Goal: Task Accomplishment & Management: Manage account settings

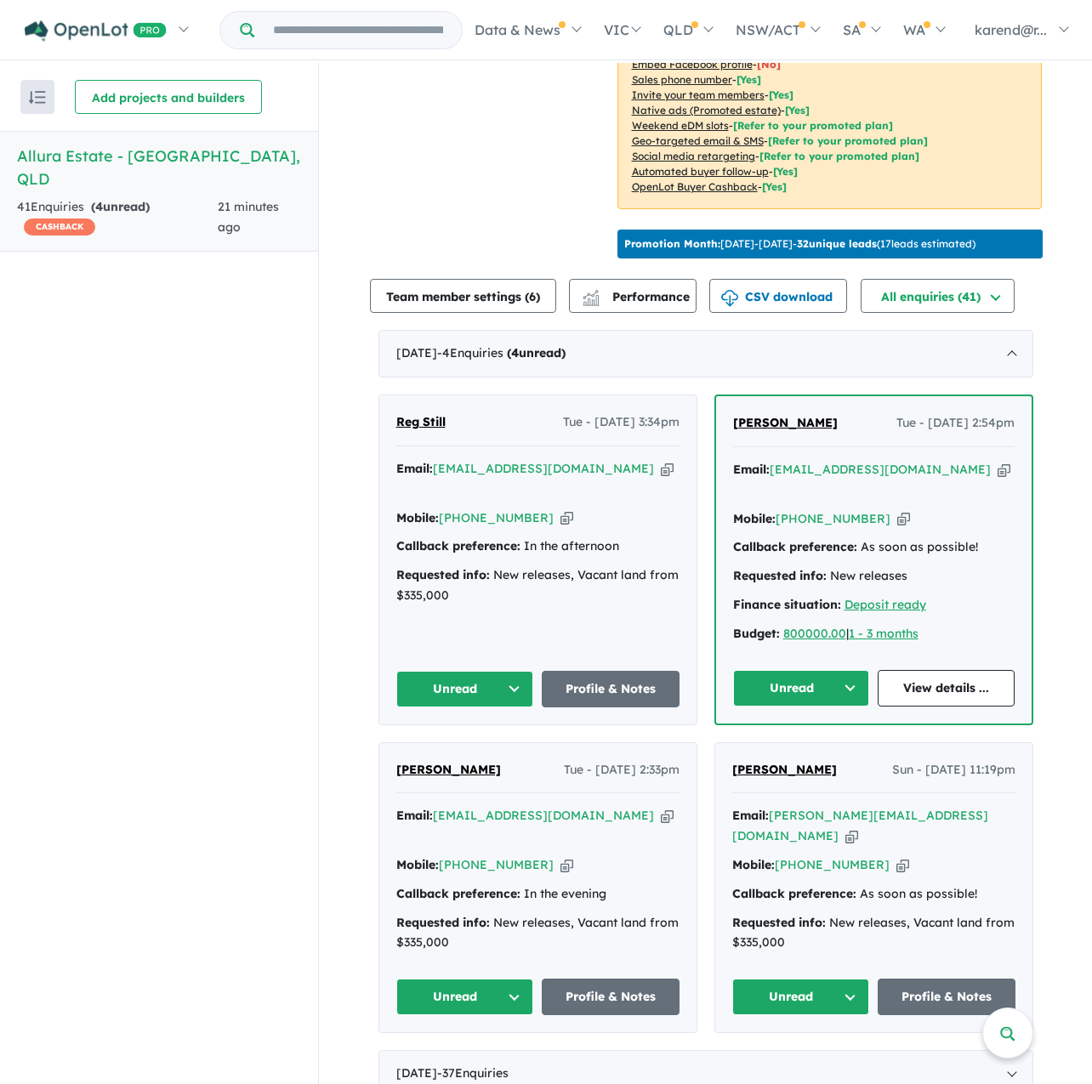
scroll to position [3, 0]
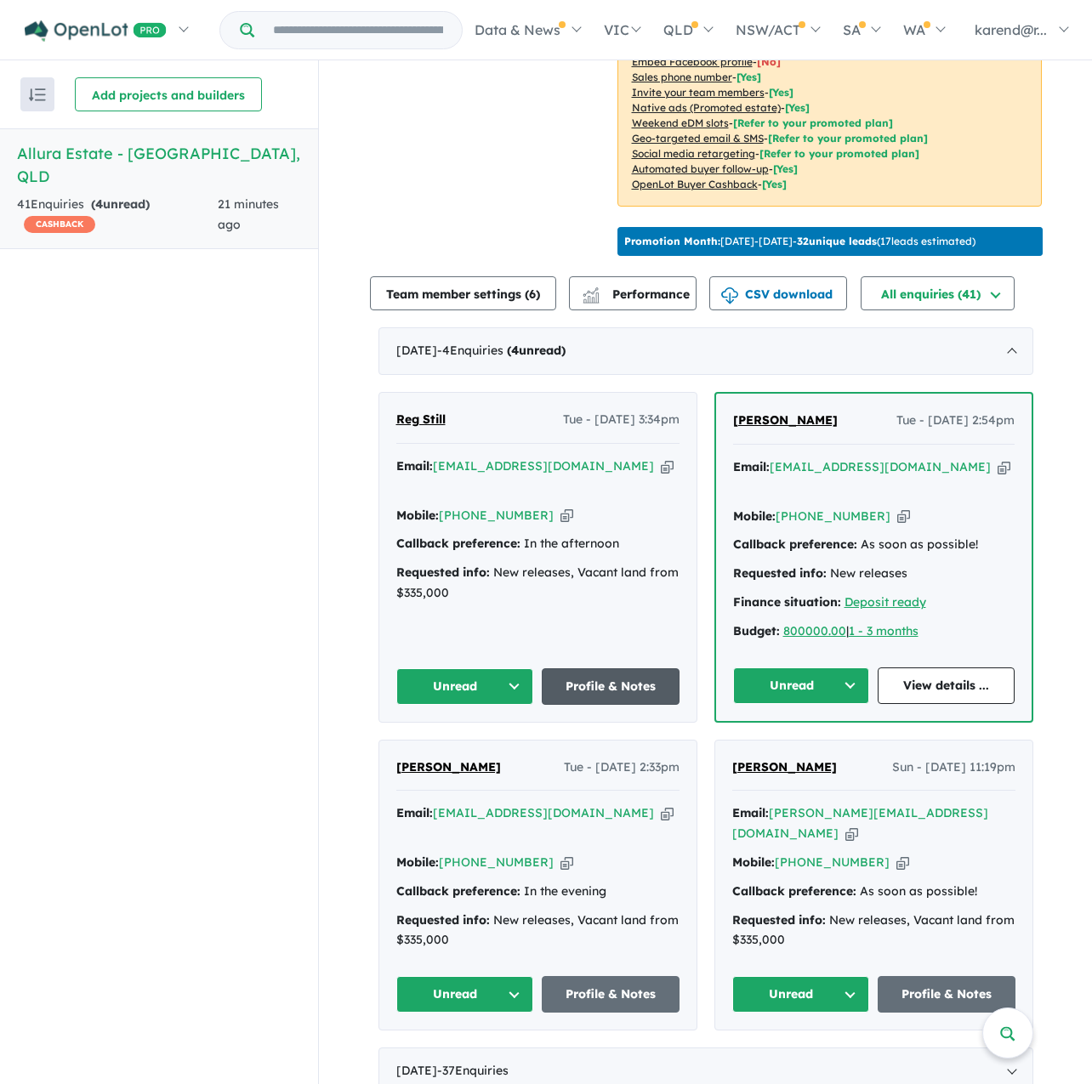
click at [608, 668] on link "Profile & Notes" at bounding box center [611, 686] width 138 height 37
click at [927, 668] on link "View details ..." at bounding box center [946, 686] width 137 height 37
click at [602, 976] on link "Profile & Notes" at bounding box center [611, 994] width 138 height 37
click at [804, 976] on button "Unread" at bounding box center [801, 994] width 138 height 37
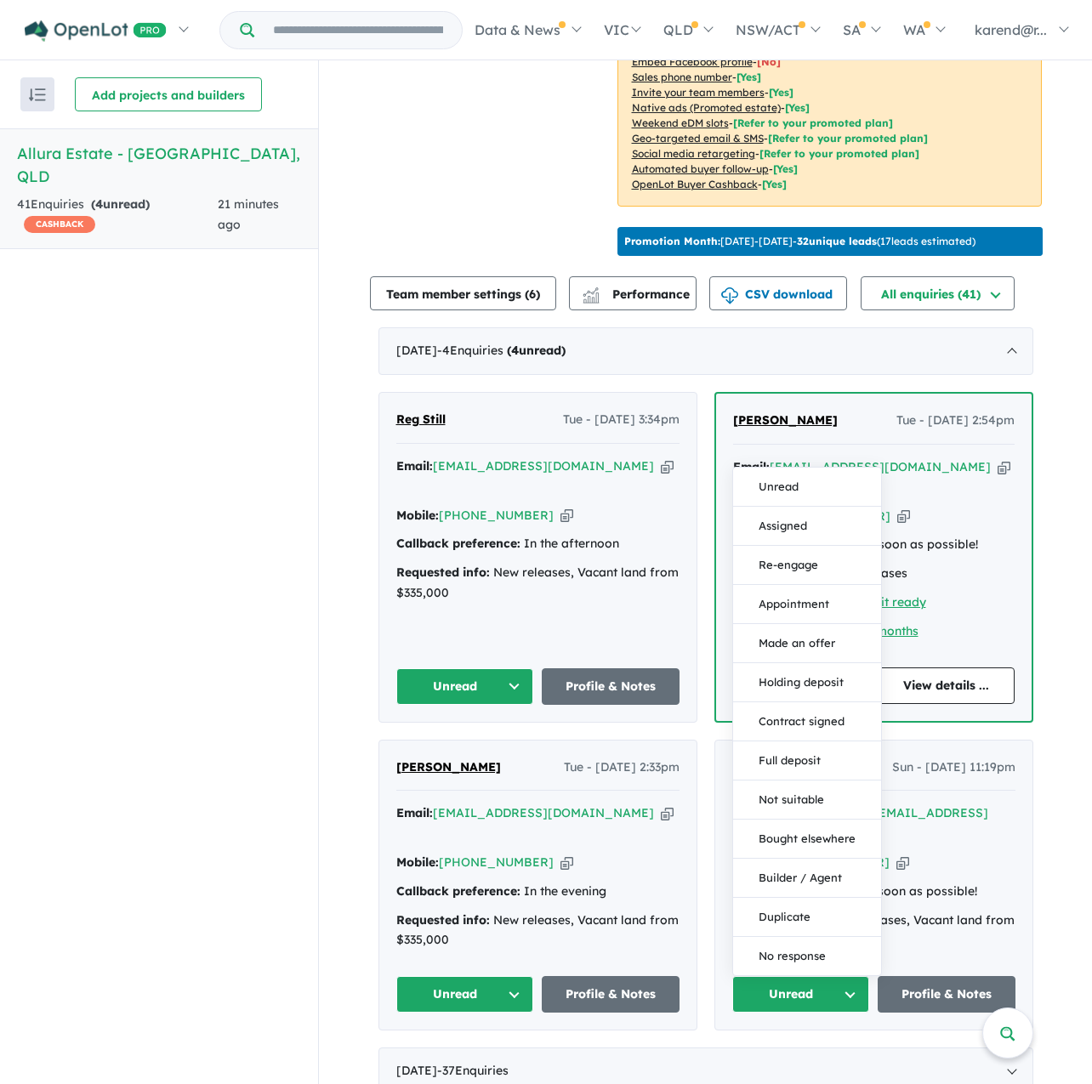
click at [1062, 804] on div "View all projects in your account Allura Estate - Bundamba OPENLOT $ 200 CASHBA…" at bounding box center [705, 381] width 773 height 1463
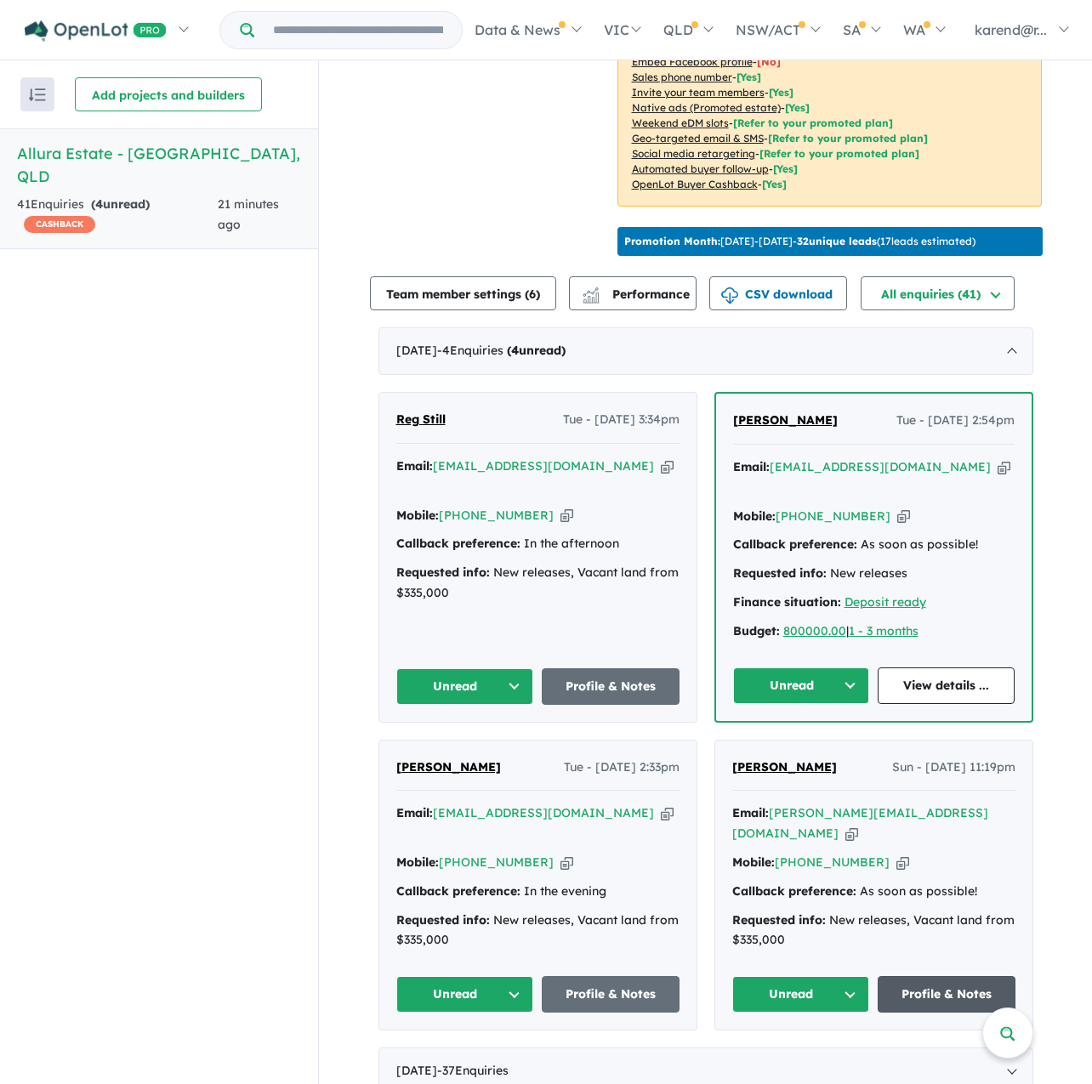
click at [929, 976] on link "Profile & Notes" at bounding box center [947, 994] width 138 height 37
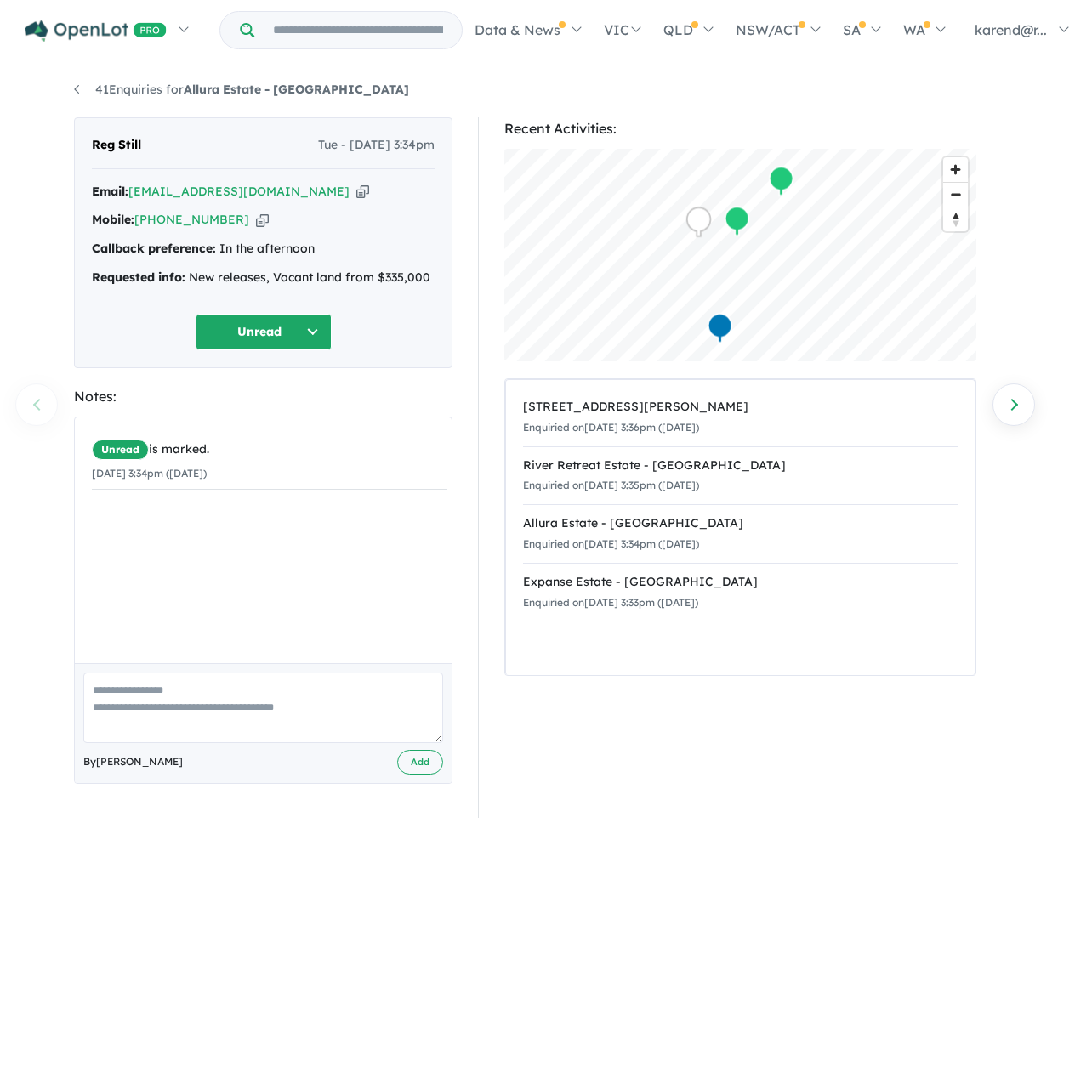
click at [257, 332] on button "Unread" at bounding box center [264, 332] width 136 height 37
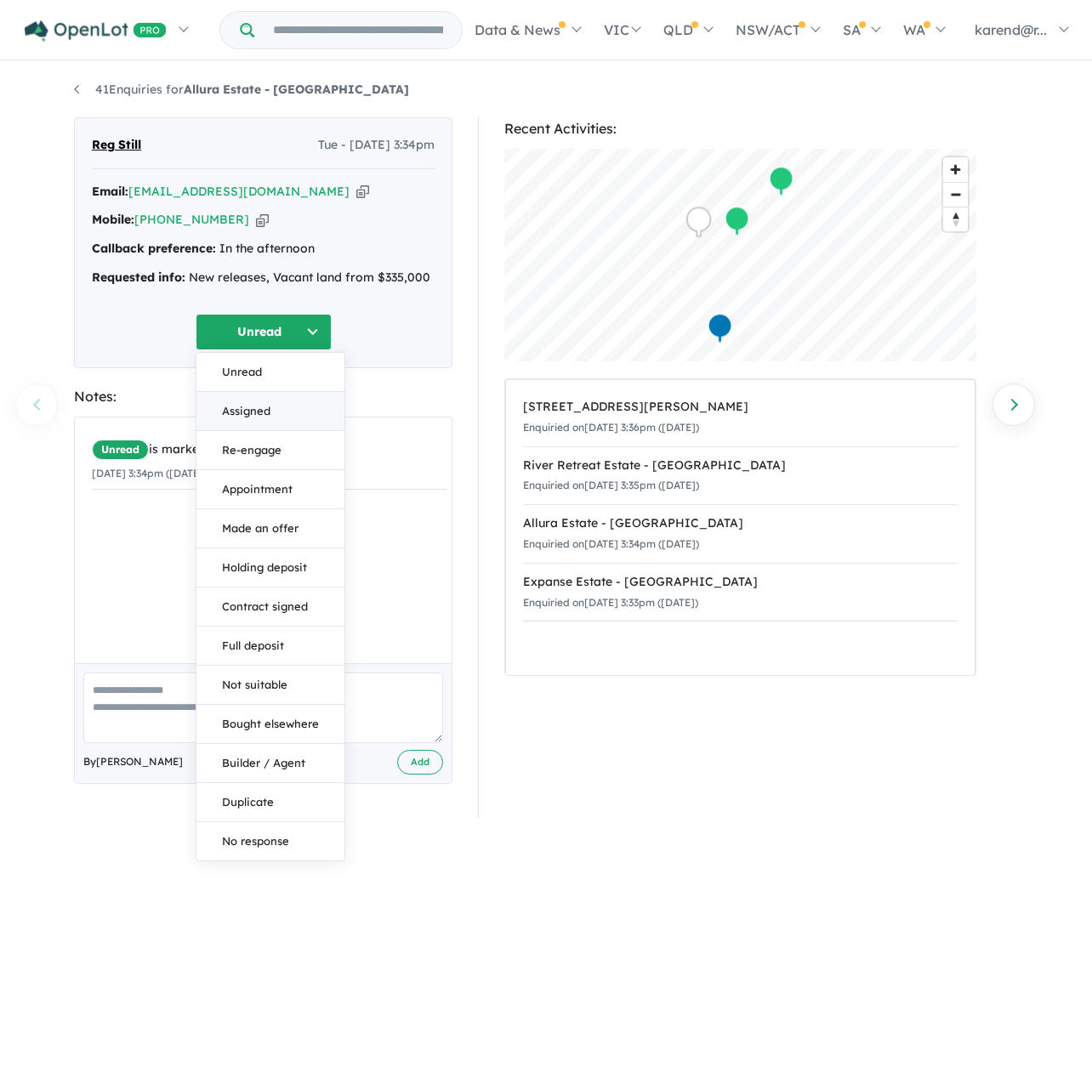
click at [295, 412] on button "Assigned" at bounding box center [270, 411] width 148 height 39
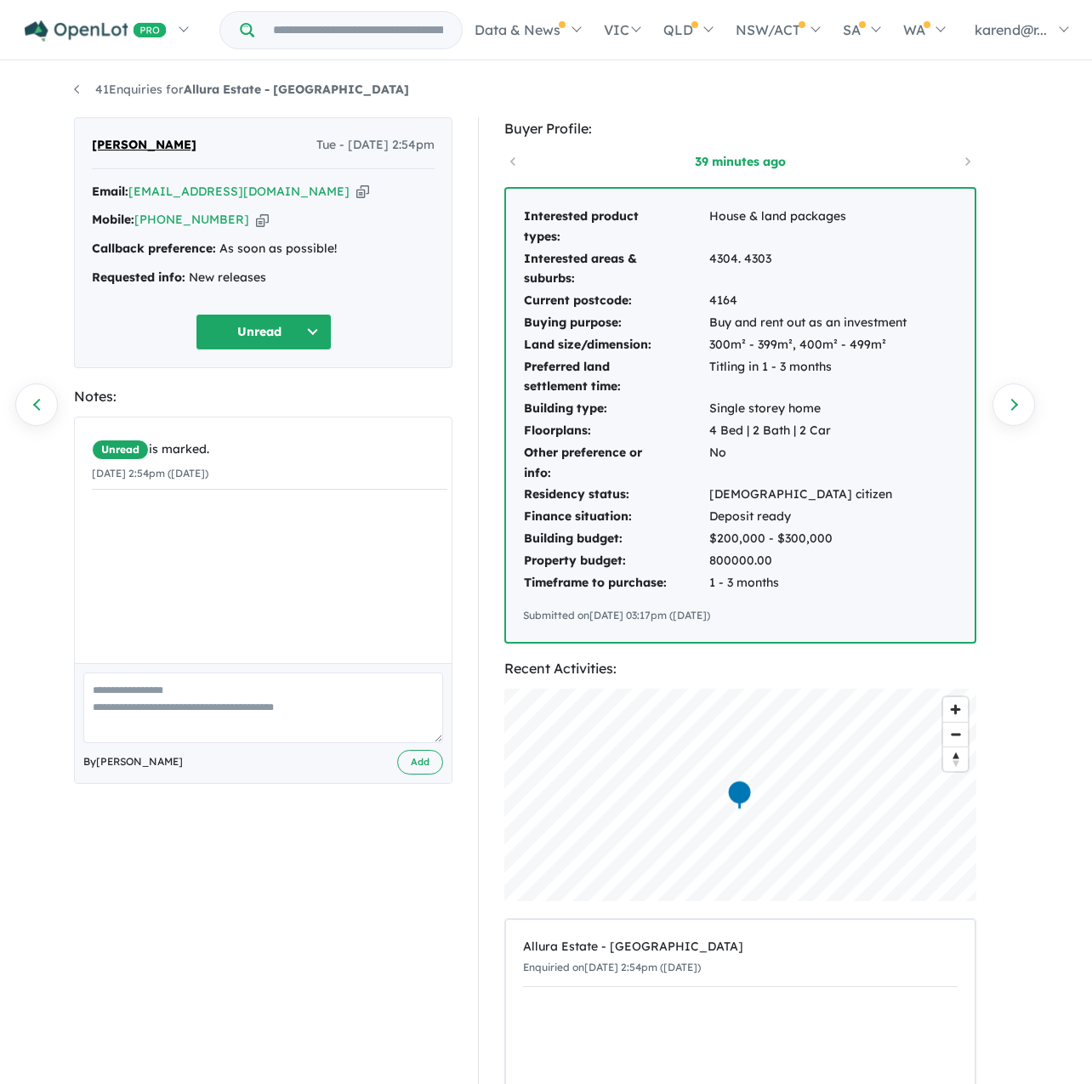
click at [269, 338] on button "Unread" at bounding box center [264, 332] width 136 height 37
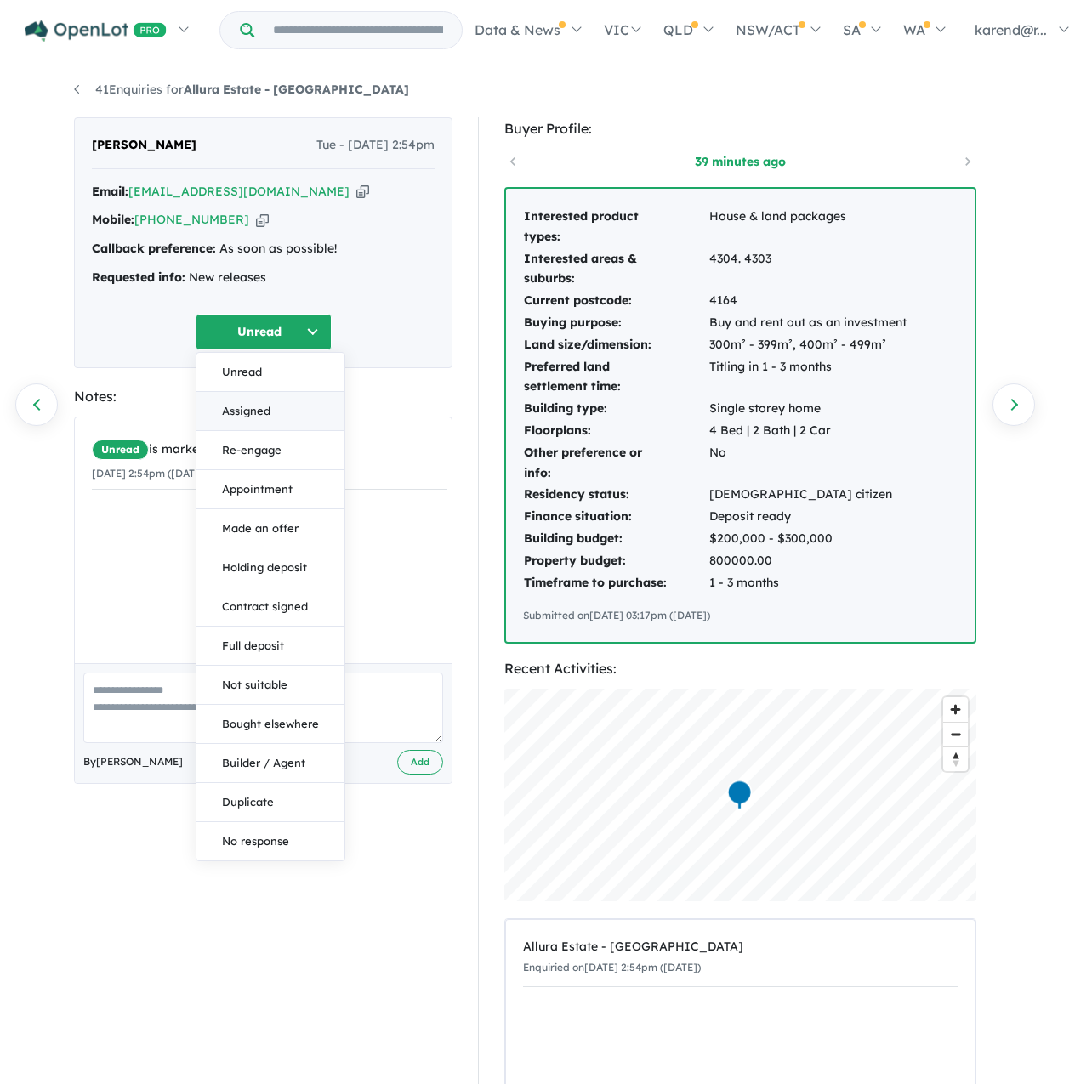
click at [269, 407] on button "Assigned" at bounding box center [270, 411] width 148 height 39
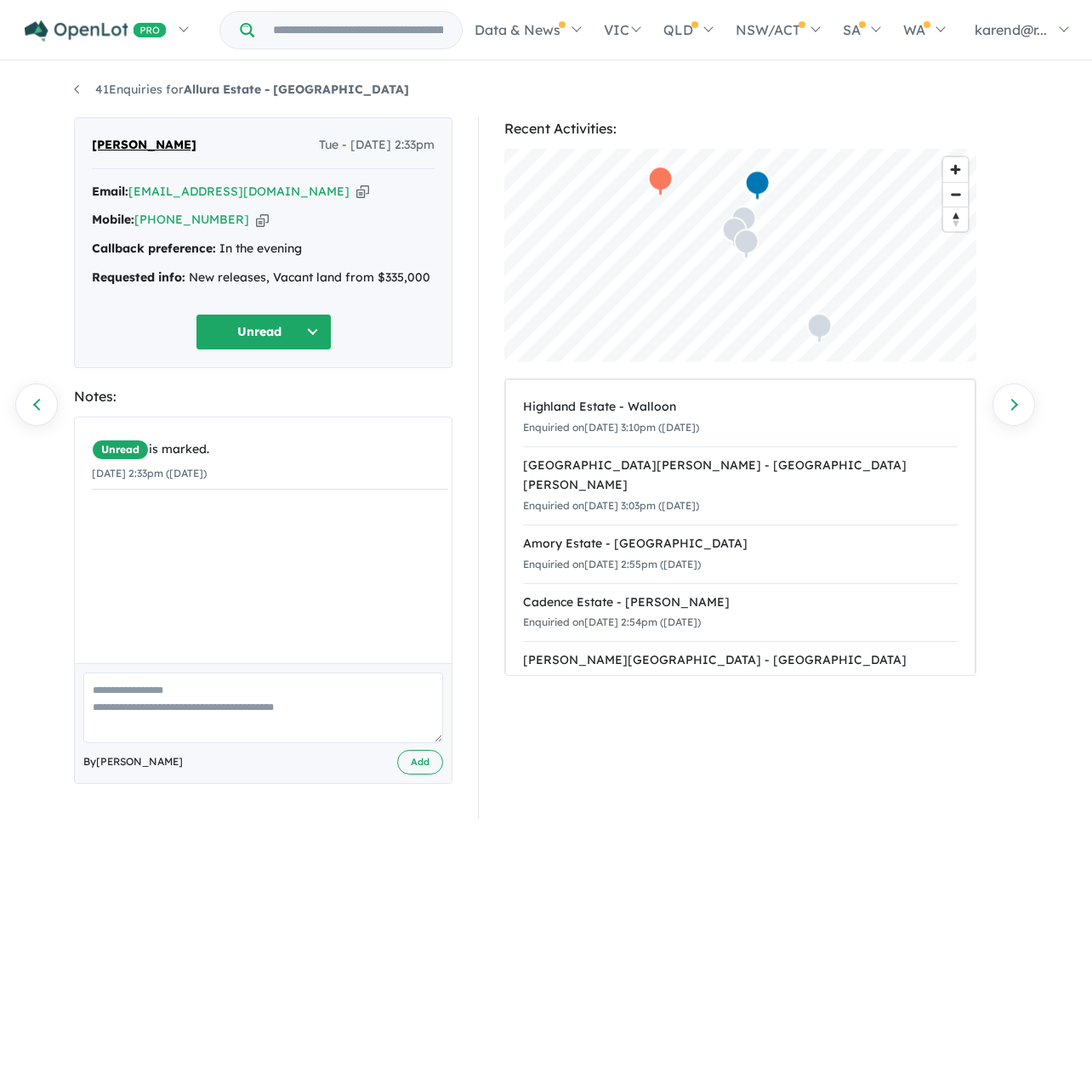
click at [303, 327] on button "Unread" at bounding box center [264, 332] width 136 height 37
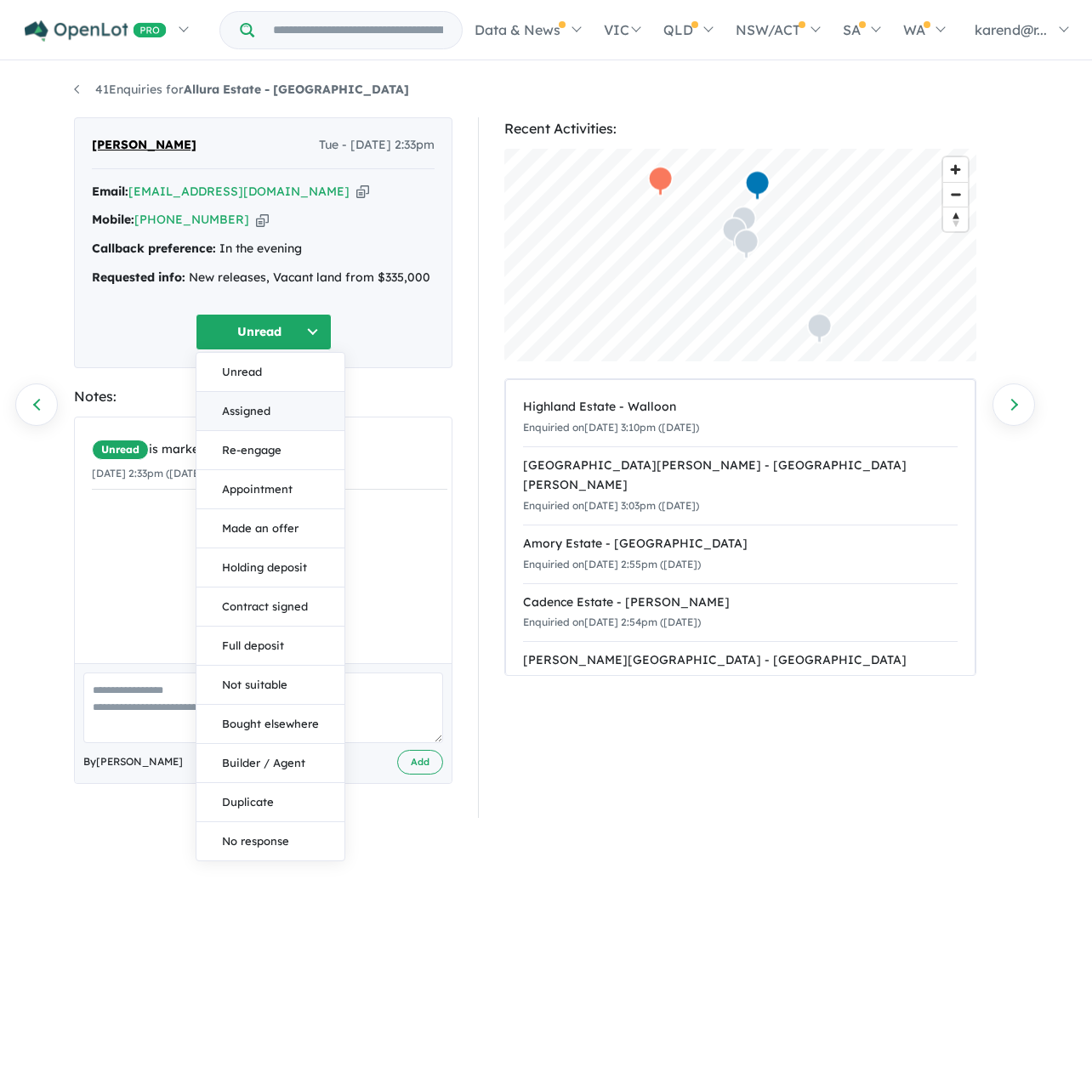
click at [294, 412] on button "Assigned" at bounding box center [270, 411] width 148 height 39
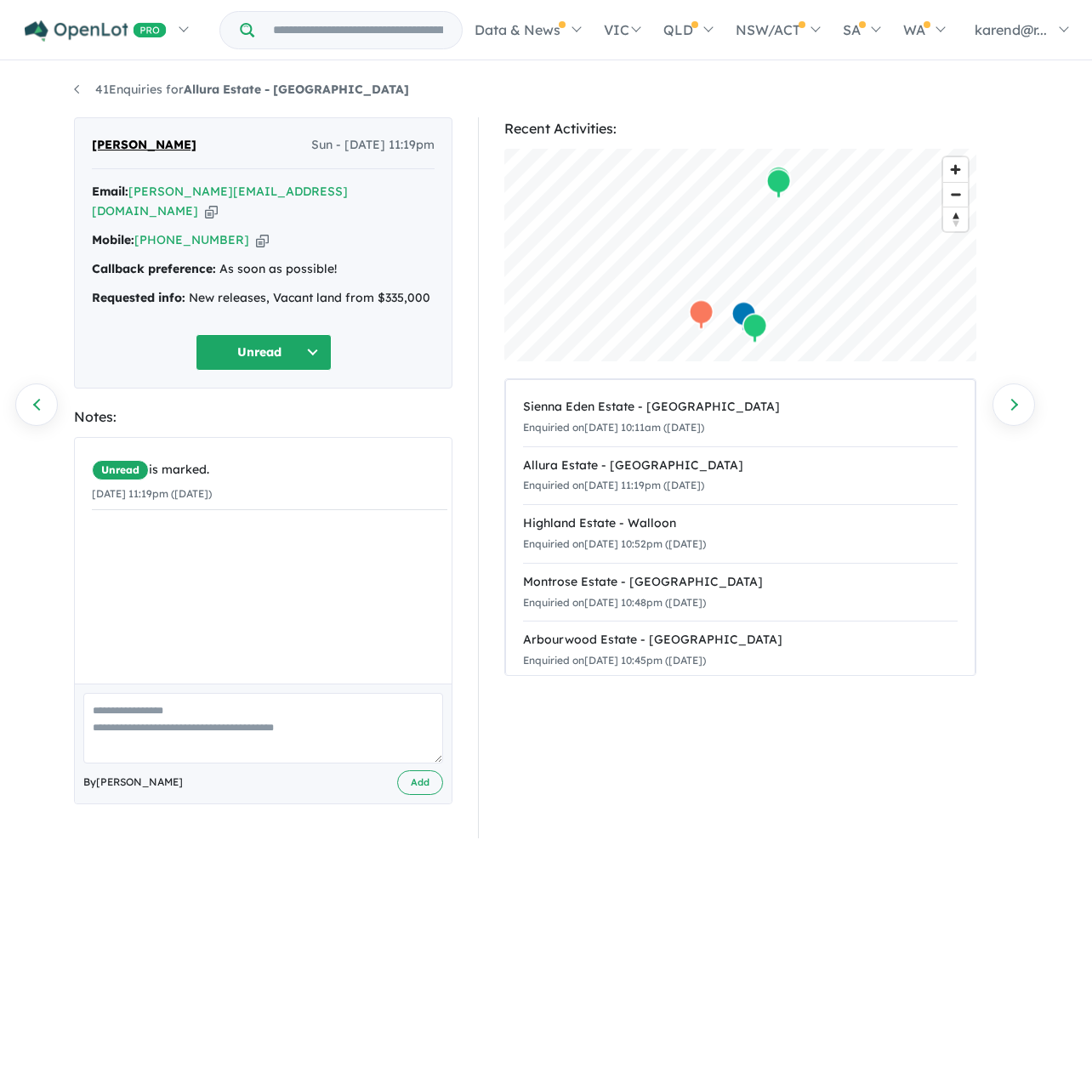
click at [274, 335] on button "Unread" at bounding box center [264, 352] width 136 height 37
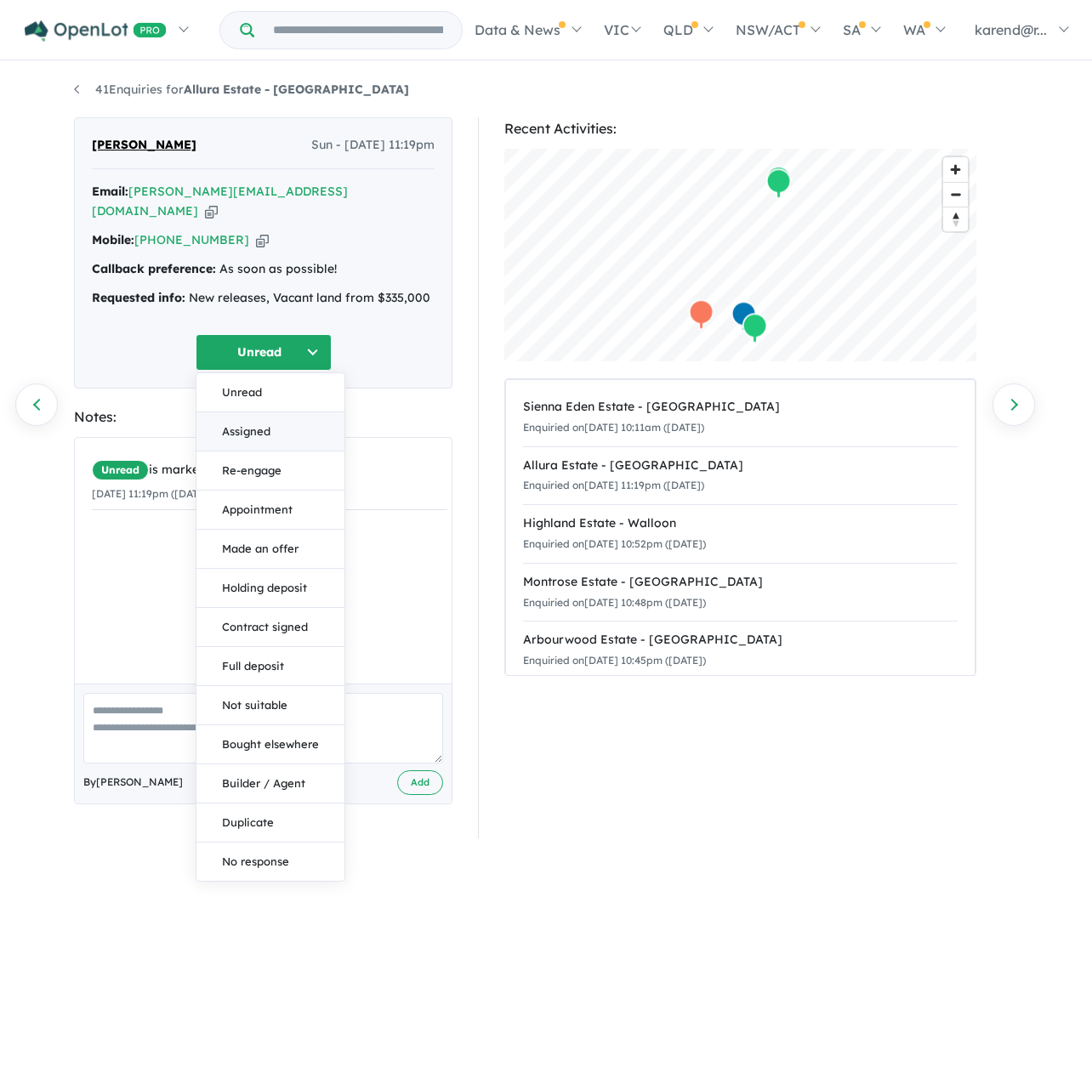
click at [279, 419] on button "Assigned" at bounding box center [270, 431] width 148 height 39
